Goal: Task Accomplishment & Management: Use online tool/utility

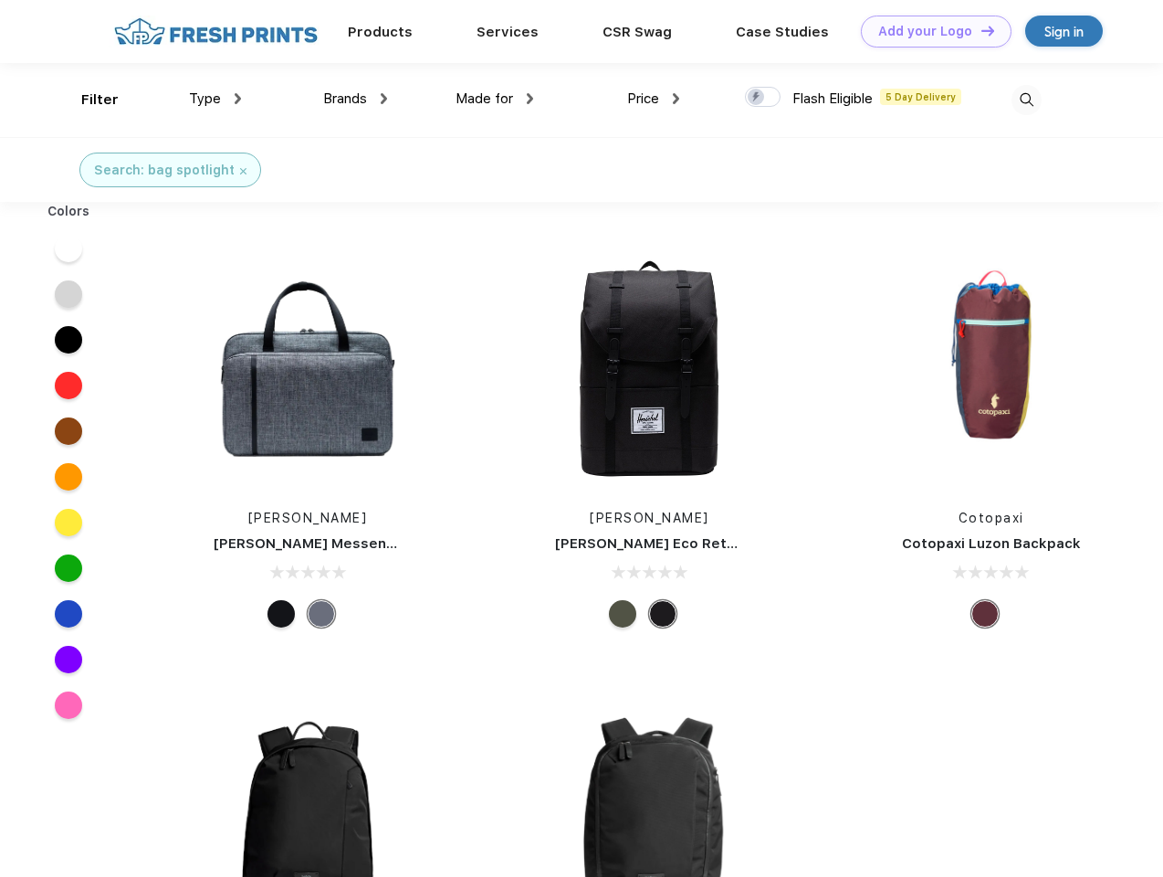
click at [930, 31] on link "Add your Logo Design Tool" at bounding box center [936, 32] width 151 height 32
click at [0, 0] on div "Design Tool" at bounding box center [0, 0] width 0 height 0
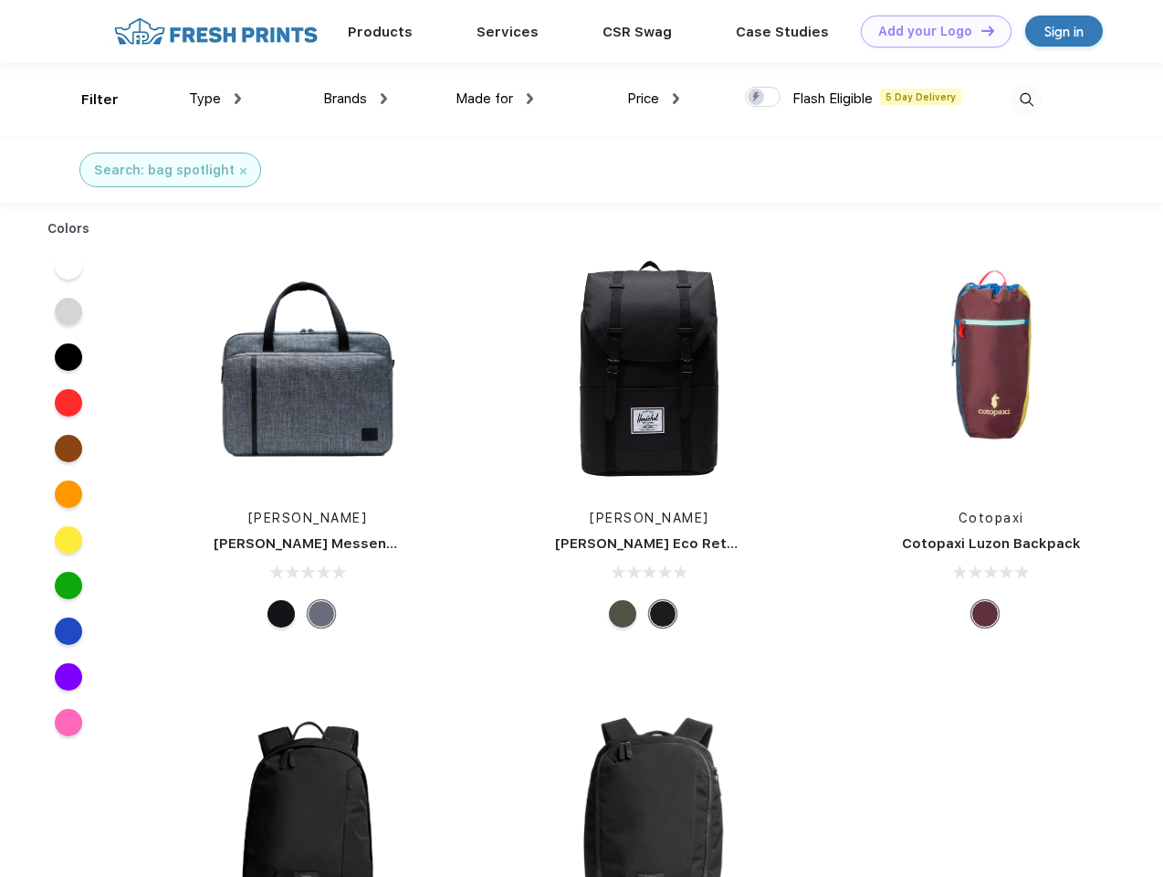
click at [980, 30] on link "Add your Logo Design Tool" at bounding box center [936, 32] width 151 height 32
click at [88, 100] on div "Filter" at bounding box center [99, 99] width 37 height 21
click at [216, 99] on span "Type" at bounding box center [205, 98] width 32 height 16
click at [355, 99] on span "Brands" at bounding box center [345, 98] width 44 height 16
click at [495, 99] on span "Made for" at bounding box center [485, 98] width 58 height 16
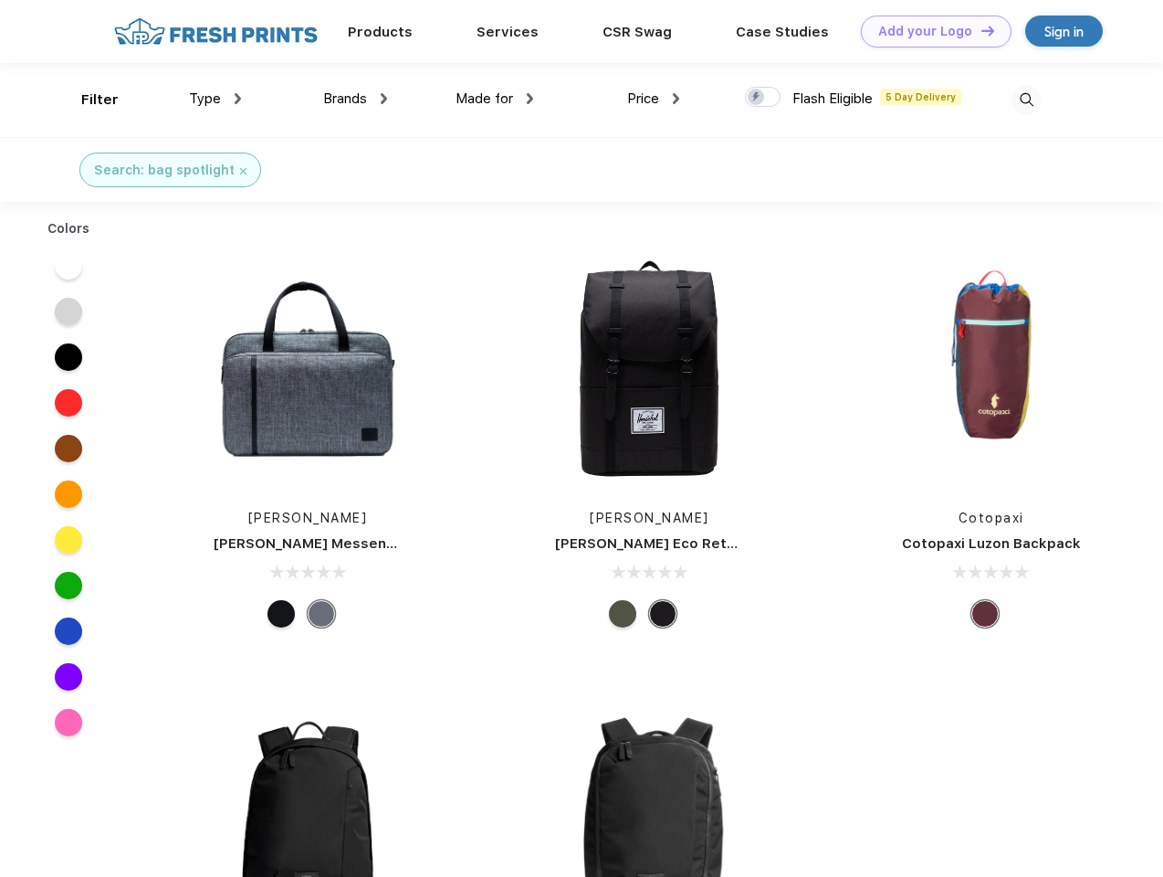
click at [654, 99] on span "Price" at bounding box center [643, 98] width 32 height 16
click at [763, 98] on div at bounding box center [763, 97] width 36 height 20
click at [757, 98] on input "checkbox" at bounding box center [751, 92] width 12 height 12
click at [1026, 100] on img at bounding box center [1027, 100] width 30 height 30
